Goal: Task Accomplishment & Management: Complete application form

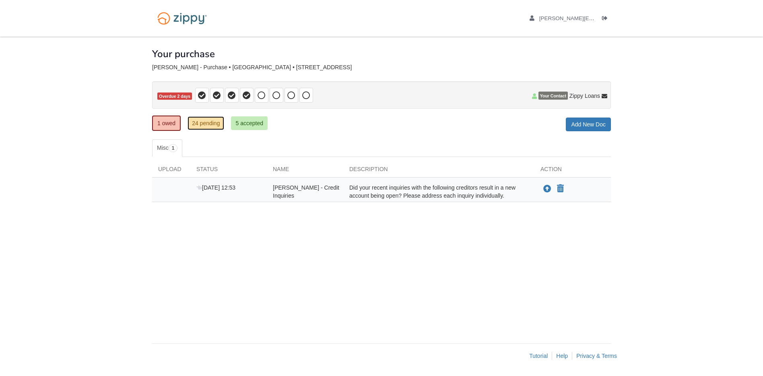
click at [204, 128] on link "24 pending" at bounding box center [206, 123] width 37 height 14
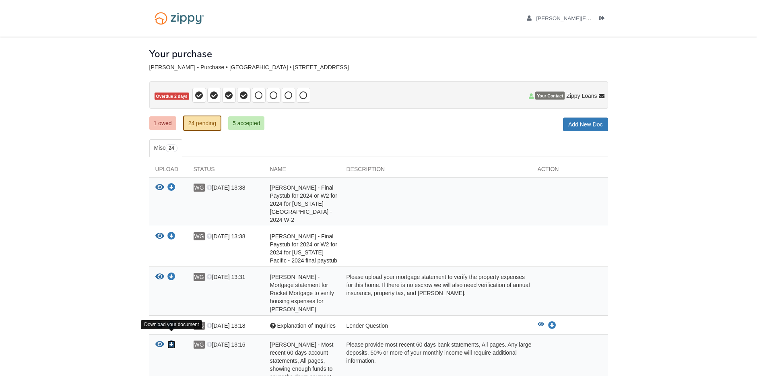
click at [173, 340] on icon "Download Warren Grassman - Most recent 60 days account statements, All pages, s…" at bounding box center [171, 344] width 8 height 8
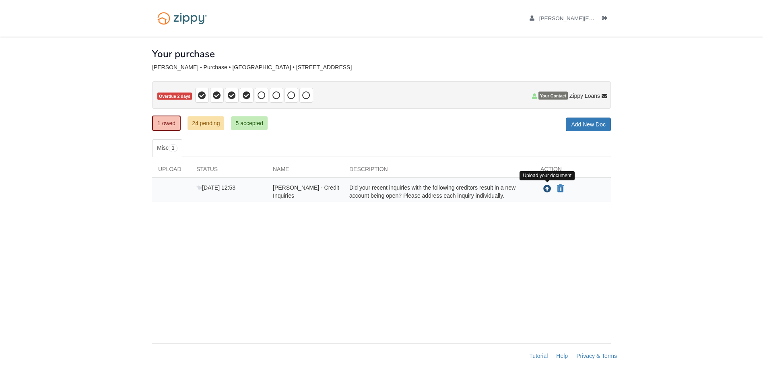
click at [547, 188] on icon "Upload Warren Grassman - Credit Inquiries" at bounding box center [547, 189] width 8 height 8
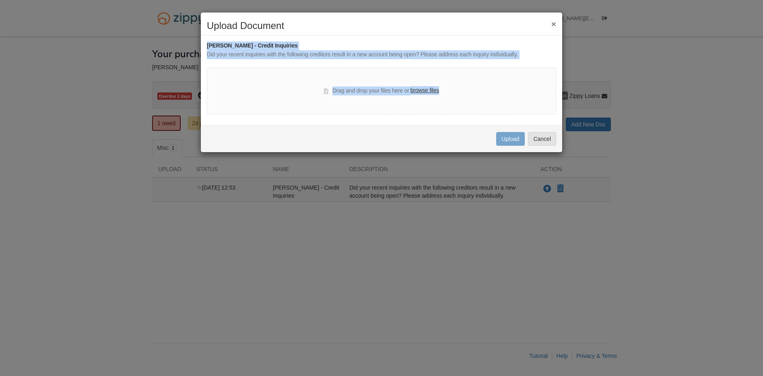
drag, startPoint x: 462, startPoint y: 19, endPoint x: 637, endPoint y: 65, distance: 180.9
click at [637, 65] on div "× Upload Document [PERSON_NAME] - Credit Inquiries Did your recent inquiries wi…" at bounding box center [381, 188] width 763 height 376
click at [503, 24] on h2 "Upload Document" at bounding box center [381, 26] width 349 height 10
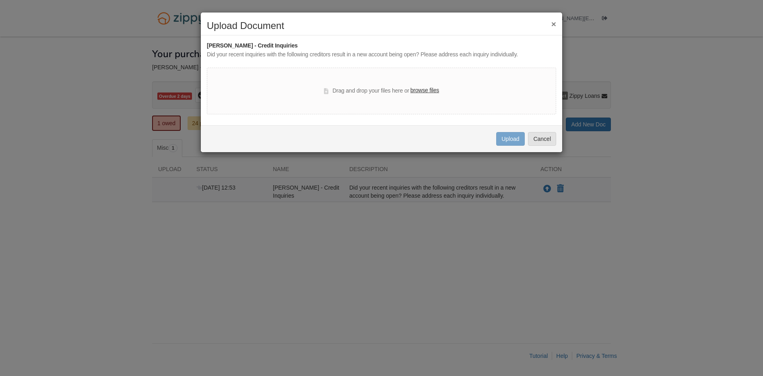
drag, startPoint x: 406, startPoint y: 20, endPoint x: 404, endPoint y: 44, distance: 24.6
click at [404, 44] on div "× Upload Document [PERSON_NAME] - Credit Inquiries Did your recent inquiries wi…" at bounding box center [381, 82] width 362 height 140
drag, startPoint x: 391, startPoint y: 97, endPoint x: 455, endPoint y: 109, distance: 65.1
click at [454, 109] on div "Drag and drop your files here or browse files" at bounding box center [381, 91] width 349 height 47
drag, startPoint x: 455, startPoint y: 109, endPoint x: 452, endPoint y: 32, distance: 77.3
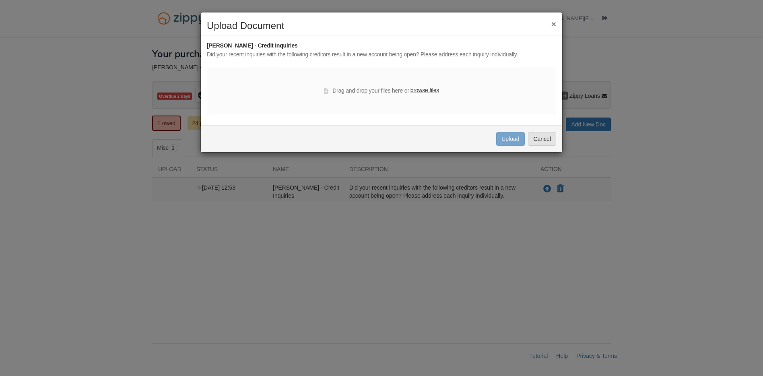
click at [452, 32] on div "× Upload Document" at bounding box center [381, 28] width 361 height 15
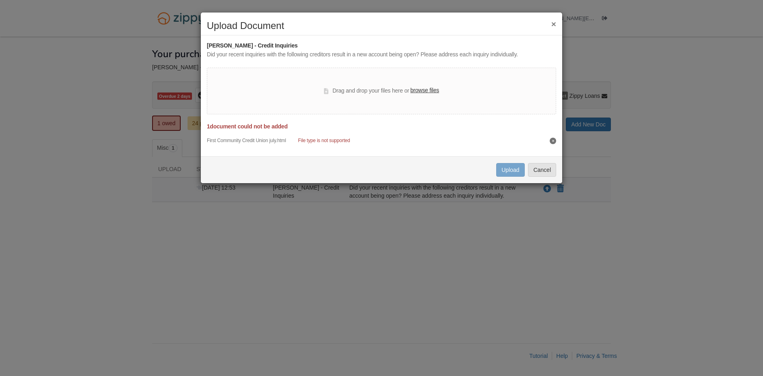
click at [553, 24] on button "×" at bounding box center [553, 24] width 5 height 8
